Goal: Information Seeking & Learning: Learn about a topic

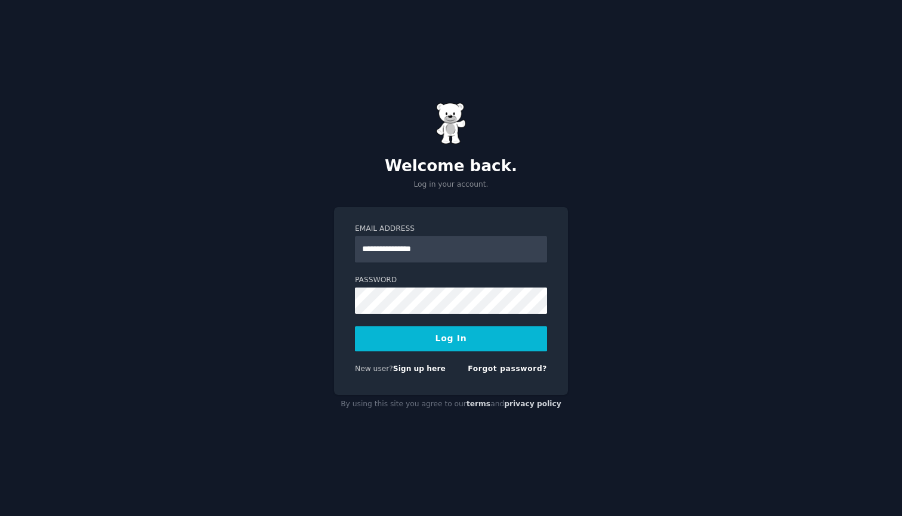
type input "**********"
click at [445, 332] on button "Log In" at bounding box center [451, 338] width 192 height 25
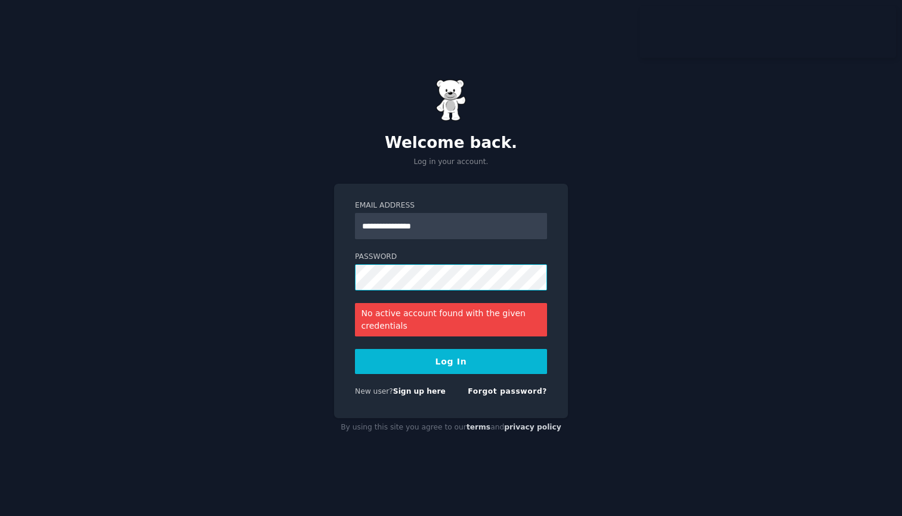
click at [451, 361] on button "Log In" at bounding box center [451, 361] width 192 height 25
click at [521, 393] on link "Forgot password?" at bounding box center [507, 391] width 79 height 8
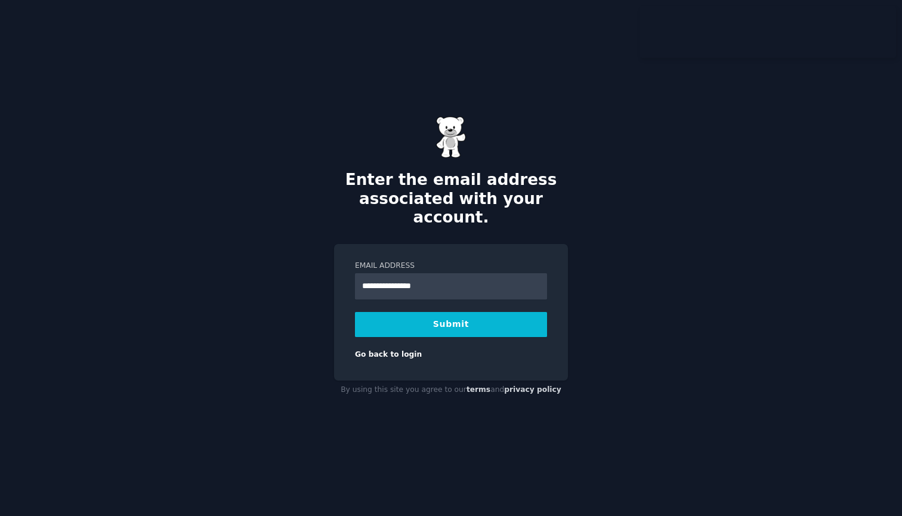
type input "**********"
click at [451, 314] on button "Submit" at bounding box center [451, 324] width 192 height 25
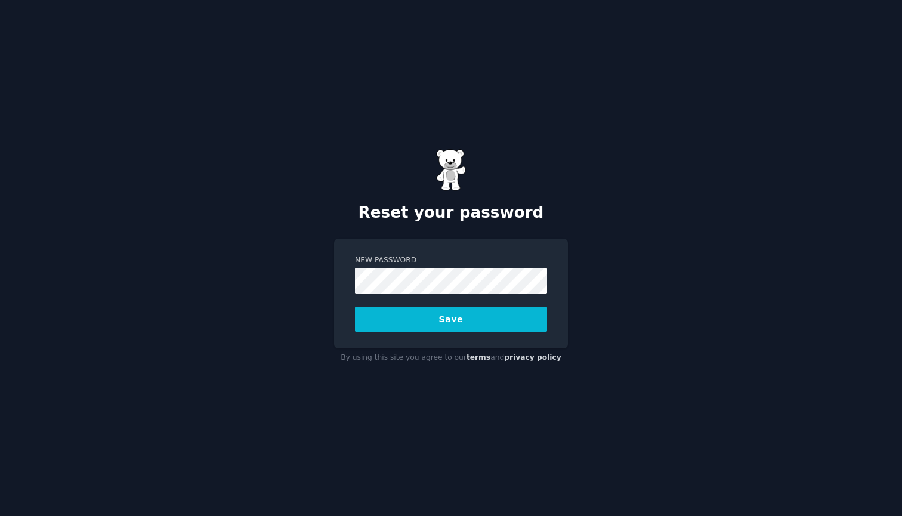
click at [451, 319] on button "Save" at bounding box center [451, 319] width 192 height 25
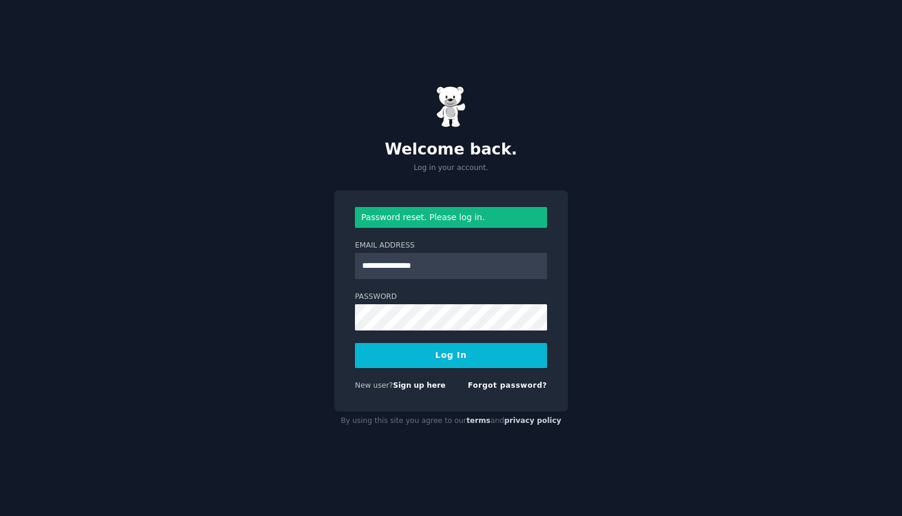
type input "**********"
click at [451, 354] on button "Log In" at bounding box center [451, 355] width 192 height 25
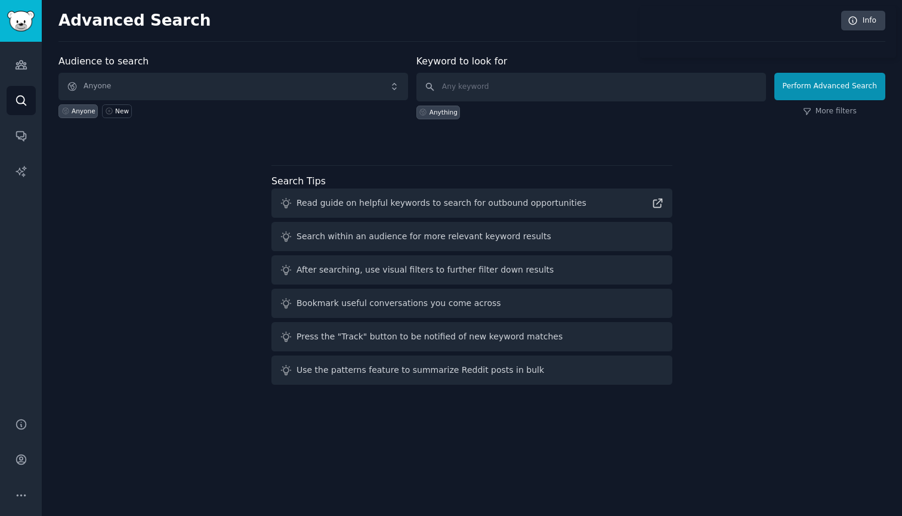
click at [328, 211] on div "Read guide on helpful keywords to search for outbound opportunities" at bounding box center [471, 203] width 401 height 29
click at [331, 204] on div "Read guide on helpful keywords to search for outbound opportunities" at bounding box center [442, 203] width 290 height 13
click at [600, 243] on div "Search within an audience for more relevant keyword results" at bounding box center [471, 236] width 401 height 29
click at [662, 206] on icon at bounding box center [658, 203] width 13 height 13
click at [28, 66] on link "Audiences" at bounding box center [21, 64] width 29 height 29
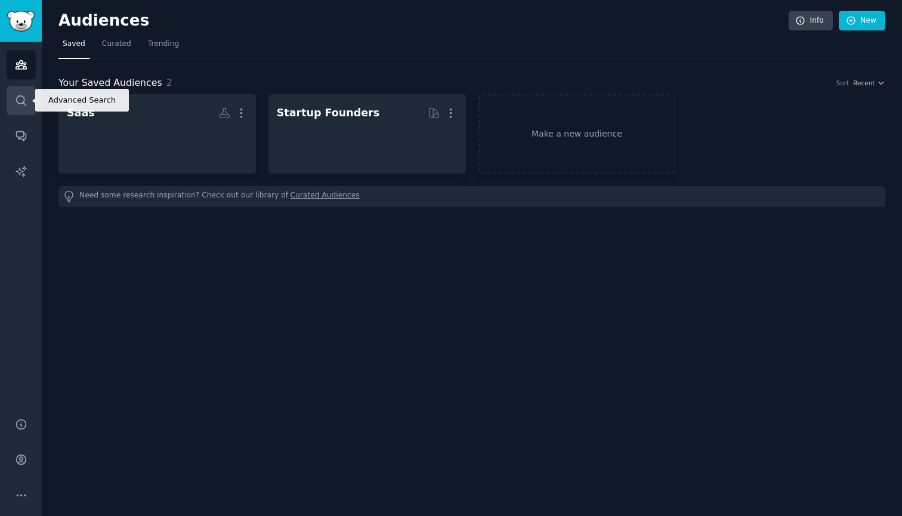
click at [30, 92] on link "Search" at bounding box center [21, 100] width 29 height 29
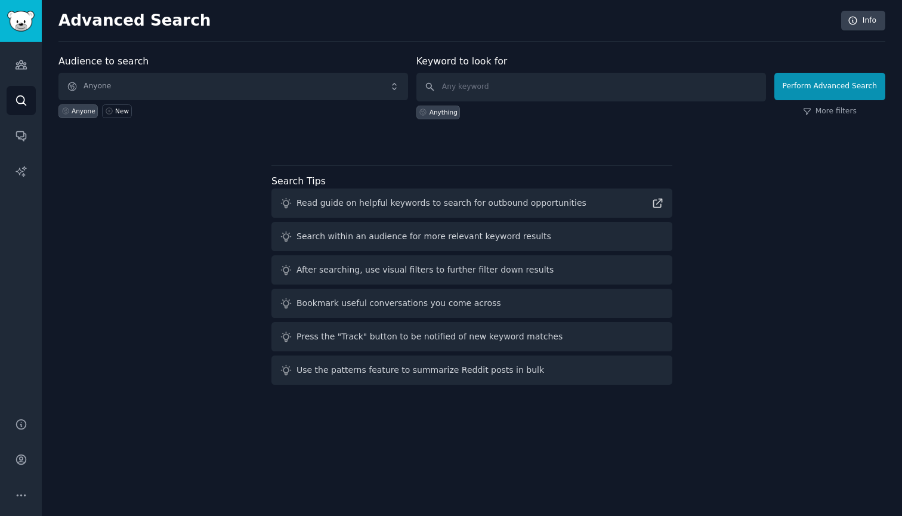
click at [156, 78] on span "Anyone" at bounding box center [233, 86] width 350 height 27
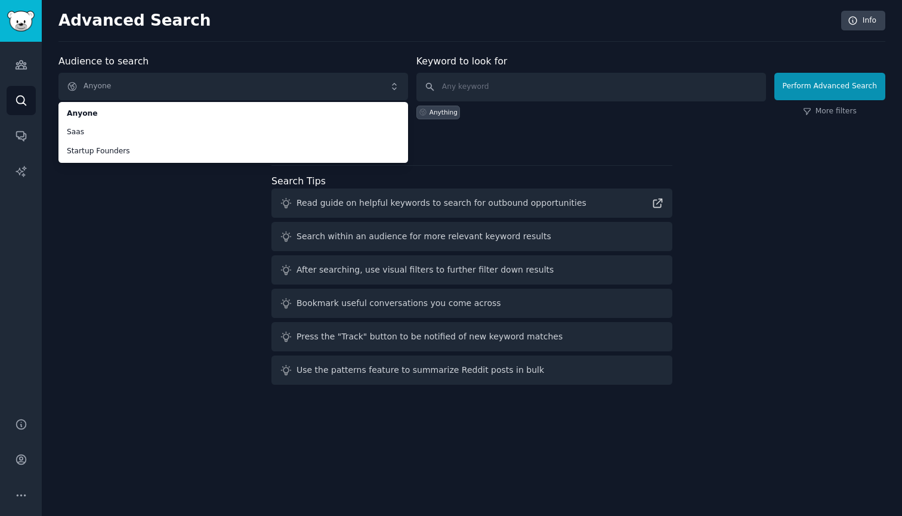
click at [142, 248] on div "Audience to search Anyone Anyone Saas Startup Founders Anyone New Keyword to lo…" at bounding box center [471, 221] width 827 height 335
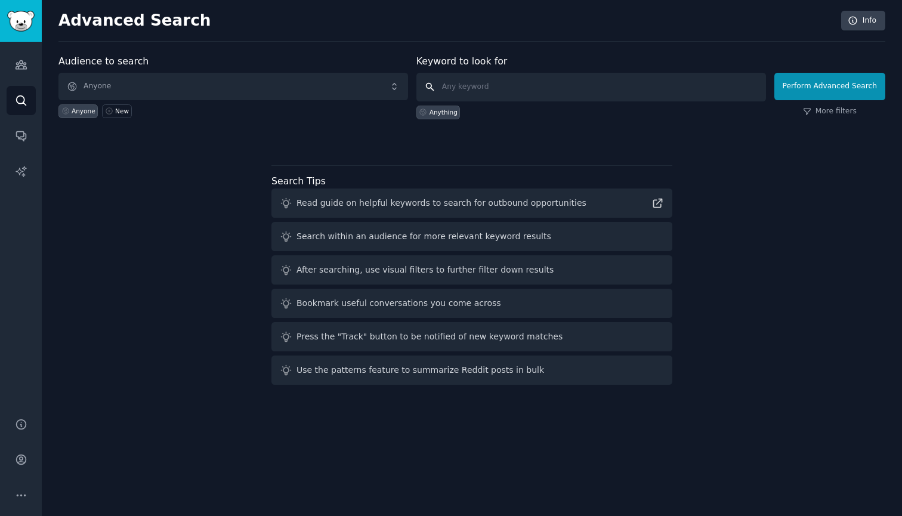
click at [474, 88] on input "text" at bounding box center [591, 87] width 350 height 29
type input "Ukraine"
click at [843, 89] on button "Perform Advanced Search" at bounding box center [829, 86] width 111 height 27
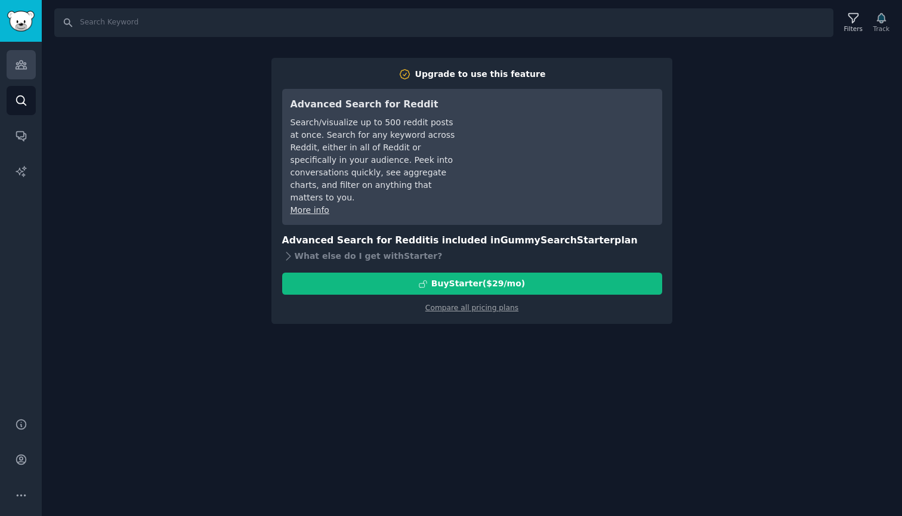
click at [17, 65] on icon "Sidebar" at bounding box center [21, 65] width 11 height 8
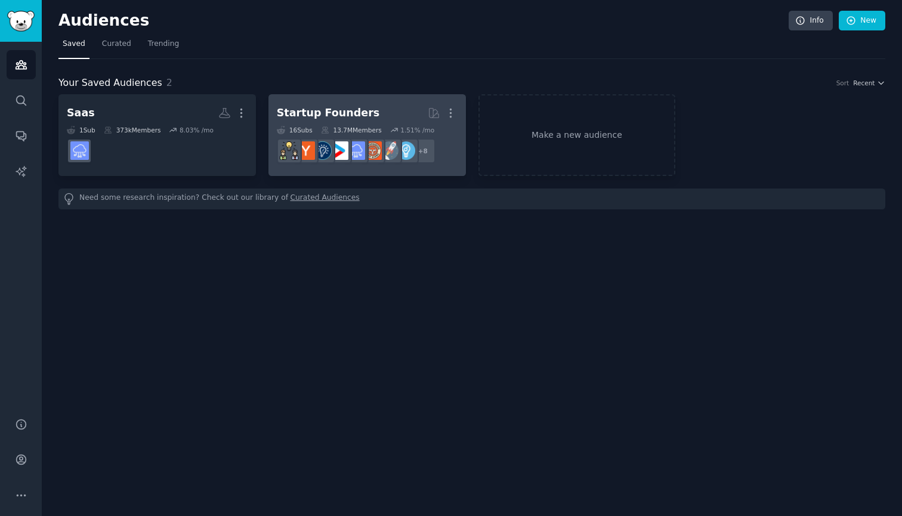
click at [342, 118] on div "Startup Founders" at bounding box center [328, 113] width 103 height 15
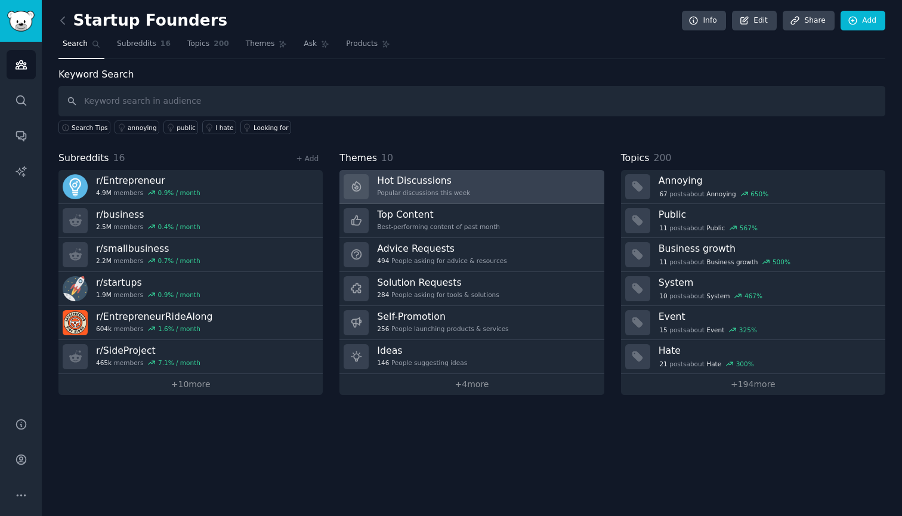
click at [412, 184] on h3 "Hot Discussions" at bounding box center [423, 180] width 93 height 13
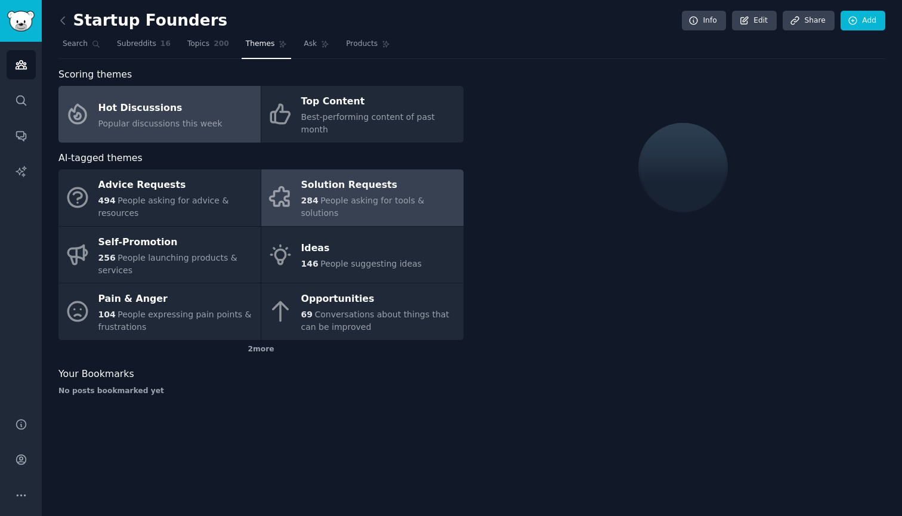
click at [350, 180] on div "Solution Requests" at bounding box center [379, 185] width 156 height 19
